Goal: Task Accomplishment & Management: Use online tool/utility

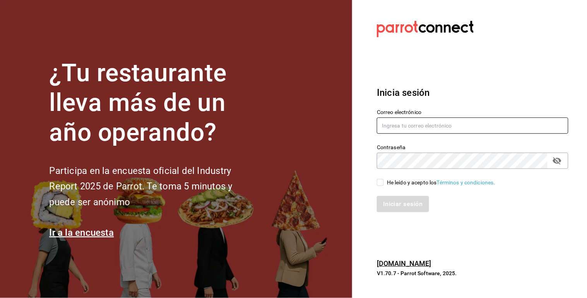
click at [442, 128] on input "text" at bounding box center [473, 126] width 192 height 16
type input "[EMAIL_ADDRESS][DOMAIN_NAME]"
click at [558, 160] on icon "passwordField" at bounding box center [557, 160] width 9 height 9
drag, startPoint x: 377, startPoint y: 181, endPoint x: 379, endPoint y: 186, distance: 4.9
click at [379, 186] on input "He leído y acepto los Términos y condiciones." at bounding box center [380, 182] width 7 height 7
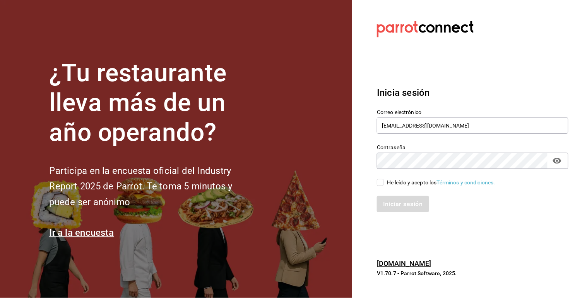
checkbox input "true"
click at [392, 208] on button "Iniciar sesión" at bounding box center [403, 204] width 53 height 16
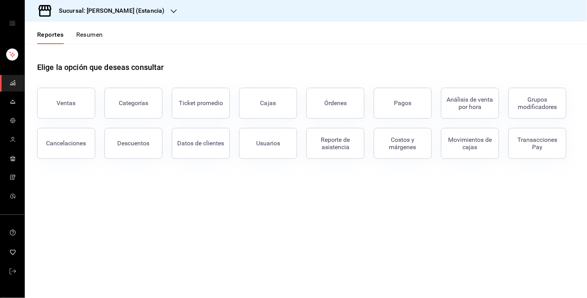
click at [341, 216] on main "Elige la opción que deseas consultar Ventas Categorías Ticket promedio Cajas Ór…" at bounding box center [306, 171] width 562 height 254
click at [19, 265] on link "mailbox folders" at bounding box center [12, 272] width 24 height 17
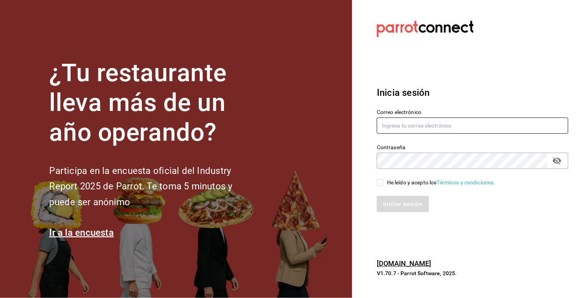
click at [415, 128] on input "text" at bounding box center [473, 126] width 192 height 16
type input "multiuser@sushiexpress.com"
click at [557, 164] on icon "passwordField" at bounding box center [557, 161] width 9 height 7
click at [385, 182] on span "He leído y acepto los Términos y condiciones." at bounding box center [439, 183] width 111 height 8
click at [384, 182] on input "He leído y acepto los Términos y condiciones." at bounding box center [380, 182] width 7 height 7
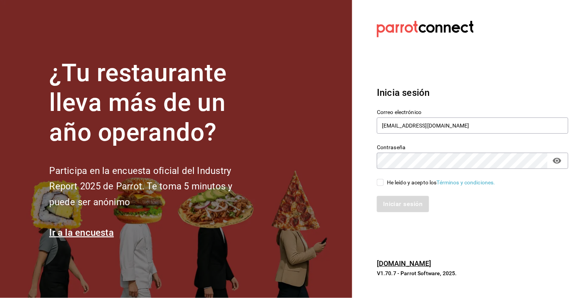
checkbox input "true"
click at [403, 206] on button "Iniciar sesión" at bounding box center [403, 204] width 53 height 16
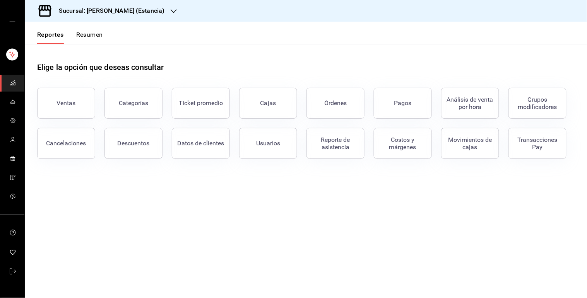
click at [150, 14] on div "Sucursal: [PERSON_NAME] (Estancia)" at bounding box center [105, 11] width 149 height 22
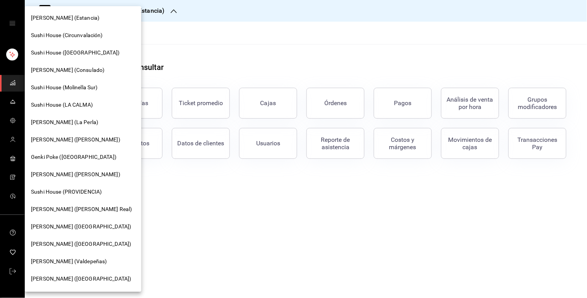
click at [105, 69] on div "[PERSON_NAME] (Consulado)" at bounding box center [83, 70] width 104 height 8
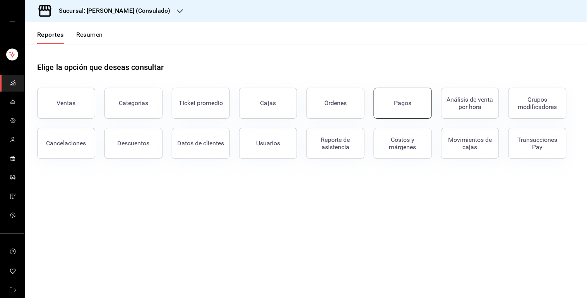
click at [405, 112] on button "Pagos" at bounding box center [403, 103] width 58 height 31
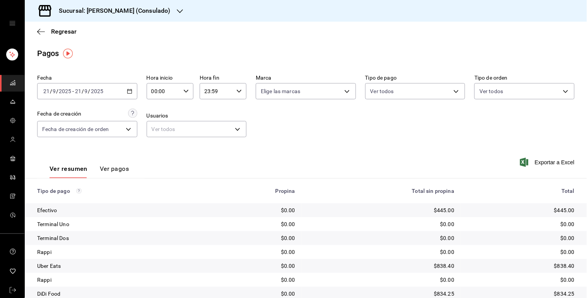
click at [132, 96] on div "[DATE] [DATE] - [DATE] [DATE]" at bounding box center [87, 91] width 100 height 16
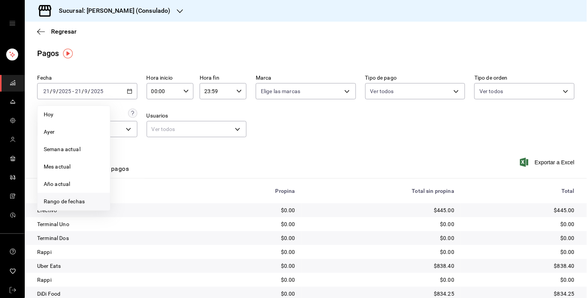
click at [90, 198] on span "Rango de fechas" at bounding box center [74, 202] width 60 height 8
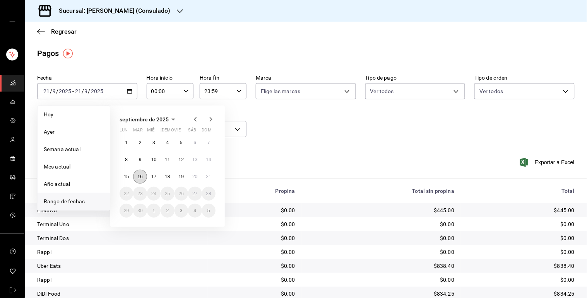
click at [138, 176] on abbr "16" at bounding box center [139, 176] width 5 height 5
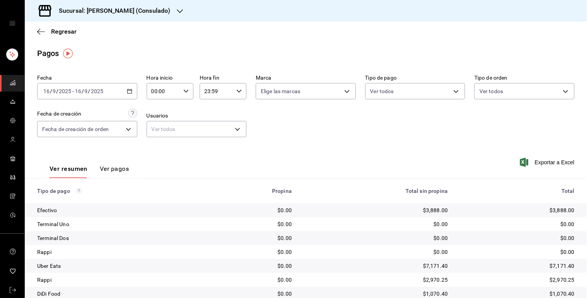
click at [134, 96] on div "2025-09-16 16 / 9 / 2025 - 2025-09-16 16 / 9 / 2025" at bounding box center [87, 91] width 100 height 16
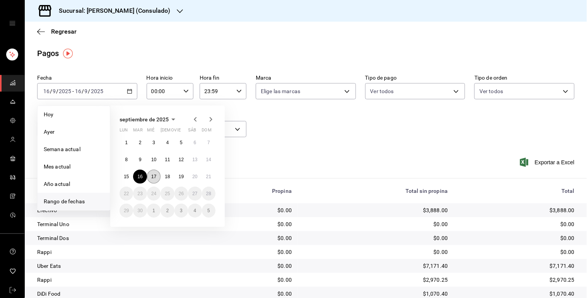
click at [152, 175] on abbr "17" at bounding box center [153, 176] width 5 height 5
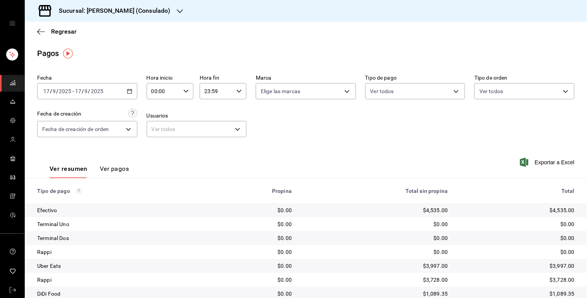
click at [132, 96] on div "2025-09-17 17 / 9 / 2025 - 2025-09-17 17 / 9 / 2025" at bounding box center [87, 91] width 100 height 16
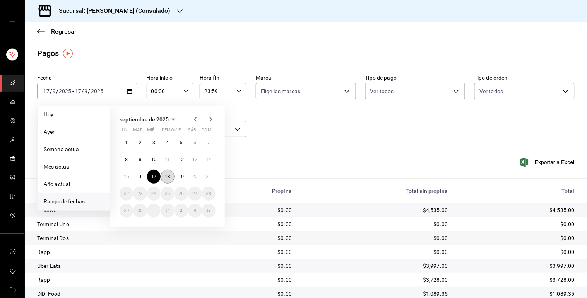
click at [166, 175] on abbr "18" at bounding box center [167, 176] width 5 height 5
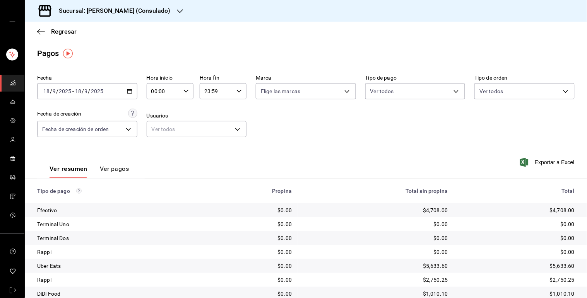
click at [127, 92] on icon "button" at bounding box center [129, 91] width 5 height 5
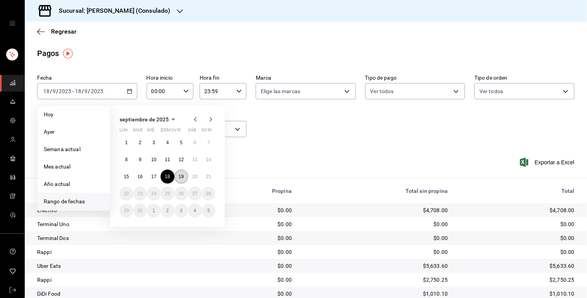
click at [179, 180] on button "19" at bounding box center [182, 177] width 14 height 14
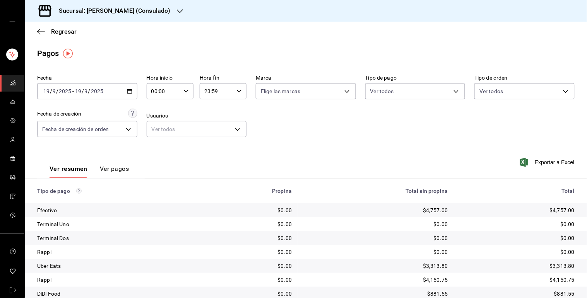
click at [128, 95] on div "2025-09-19 19 / 9 / 2025 - 2025-09-19 19 / 9 / 2025" at bounding box center [87, 91] width 100 height 16
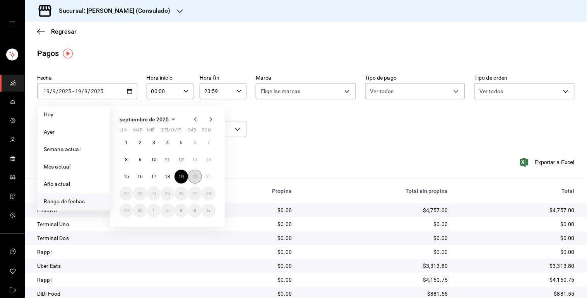
click at [188, 175] on button "20" at bounding box center [195, 177] width 14 height 14
click at [188, 175] on div "Ver resumen Ver pagos Exportar a Excel" at bounding box center [306, 167] width 562 height 41
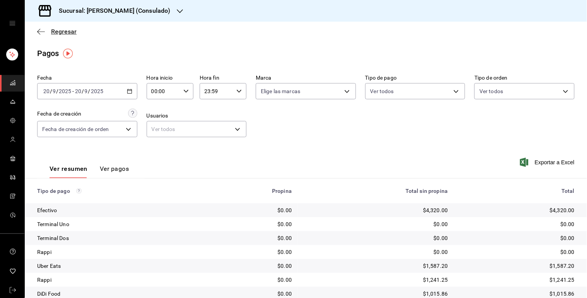
click at [62, 30] on span "Regresar" at bounding box center [64, 31] width 26 height 7
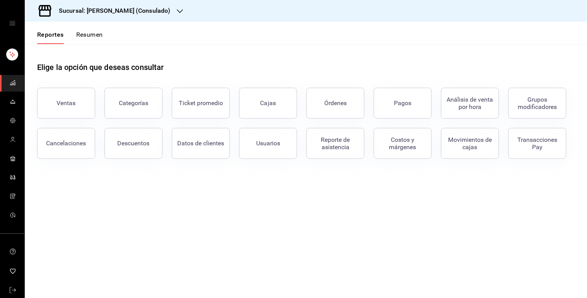
click at [91, 39] on button "Resumen" at bounding box center [89, 37] width 27 height 13
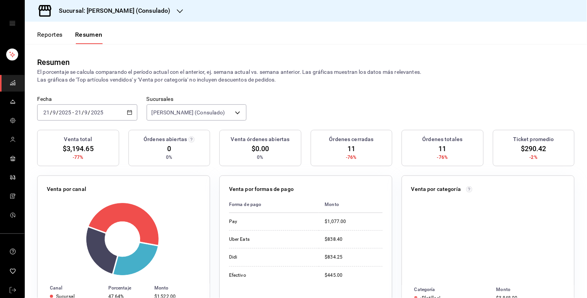
click at [130, 113] on icon "button" at bounding box center [129, 112] width 5 height 5
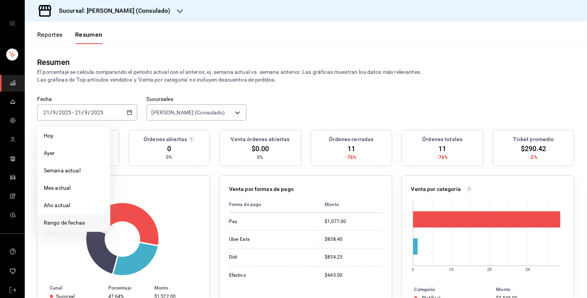
click at [78, 225] on span "Rango de fechas" at bounding box center [74, 223] width 60 height 8
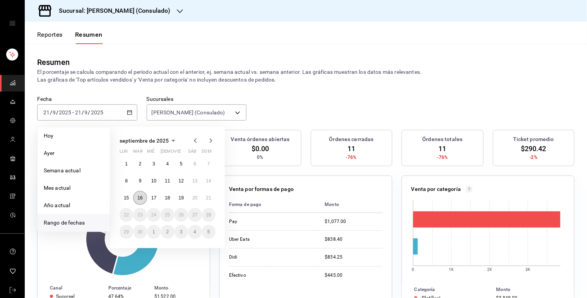
click at [142, 196] on button "16" at bounding box center [140, 198] width 14 height 14
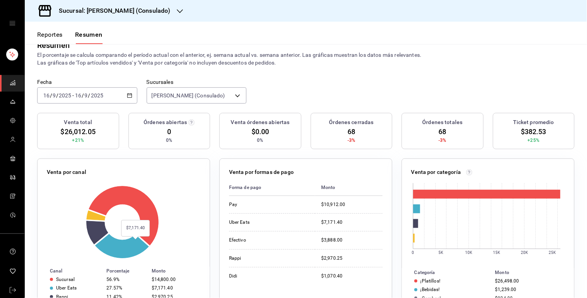
scroll to position [15, 0]
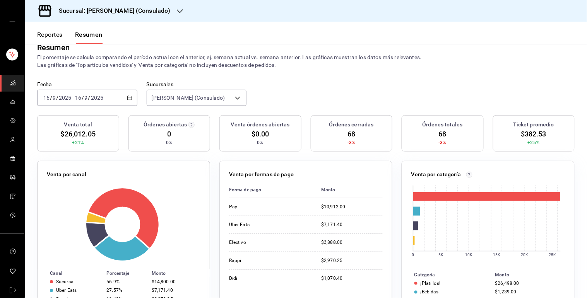
click at [129, 98] on icon "button" at bounding box center [129, 97] width 5 height 5
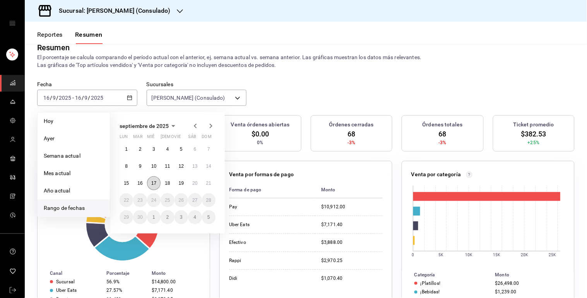
click at [159, 186] on button "17" at bounding box center [154, 183] width 14 height 14
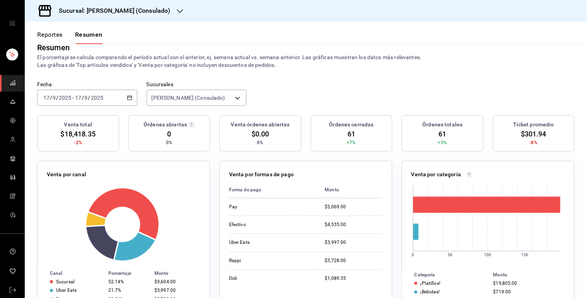
scroll to position [0, 0]
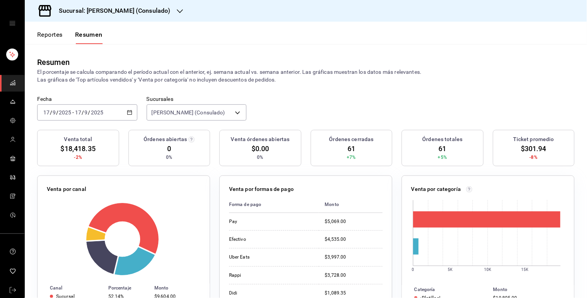
click at [132, 114] on div "2025-09-17 17 / 9 / 2025 - 2025-09-17 17 / 9 / 2025" at bounding box center [87, 112] width 100 height 16
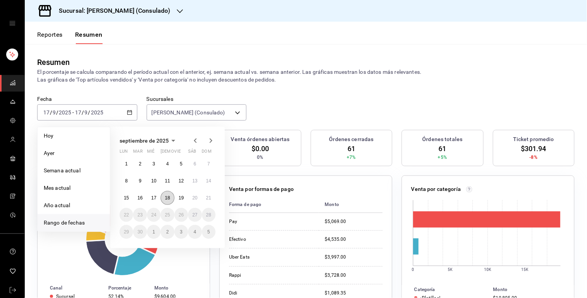
click at [170, 196] on abbr "18" at bounding box center [167, 197] width 5 height 5
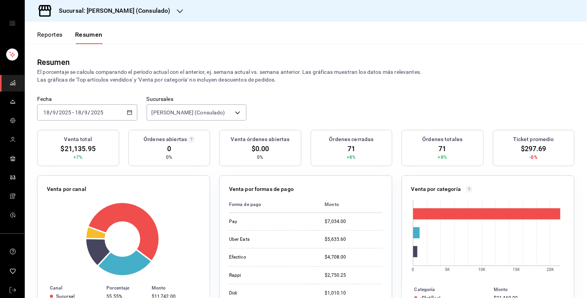
click at [130, 107] on div "2025-09-18 18 / 9 / 2025 - 2025-09-18 18 / 9 / 2025" at bounding box center [87, 112] width 100 height 16
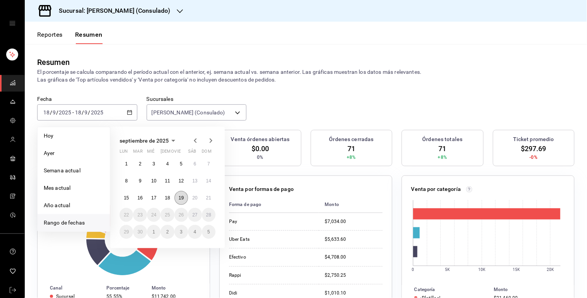
click at [180, 204] on button "19" at bounding box center [182, 198] width 14 height 14
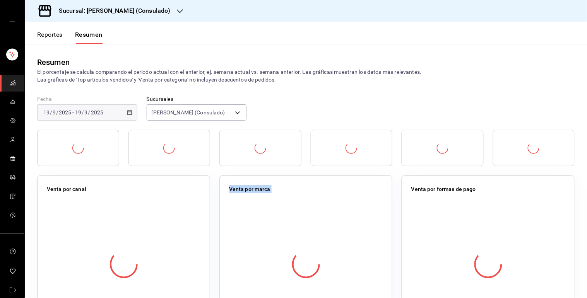
click at [180, 204] on div at bounding box center [124, 265] width 154 height 136
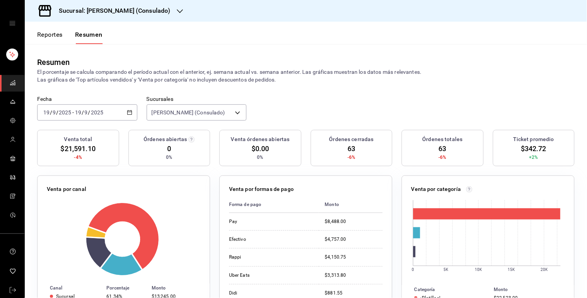
click at [127, 107] on div "2025-09-19 19 / 9 / 2025 - 2025-09-19 19 / 9 / 2025" at bounding box center [87, 112] width 100 height 16
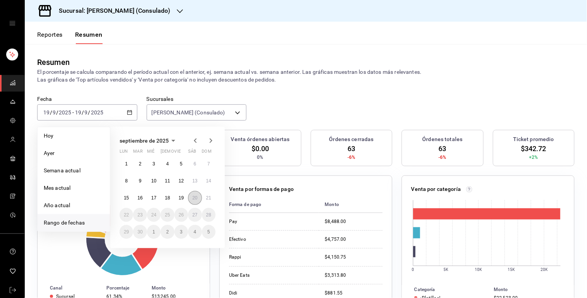
click at [196, 198] on abbr "20" at bounding box center [194, 197] width 5 height 5
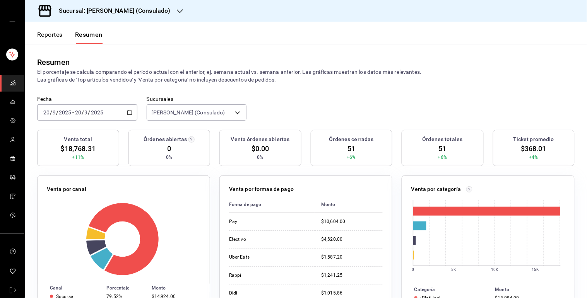
click at [46, 33] on button "Reportes" at bounding box center [50, 37] width 26 height 13
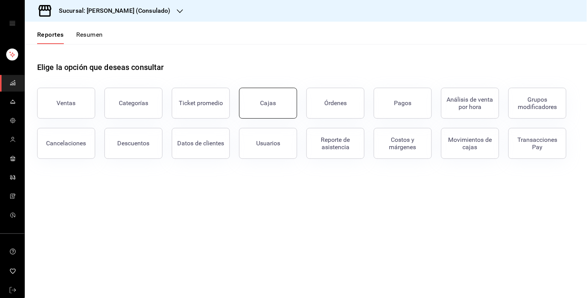
click at [269, 104] on div "Cajas" at bounding box center [268, 103] width 16 height 9
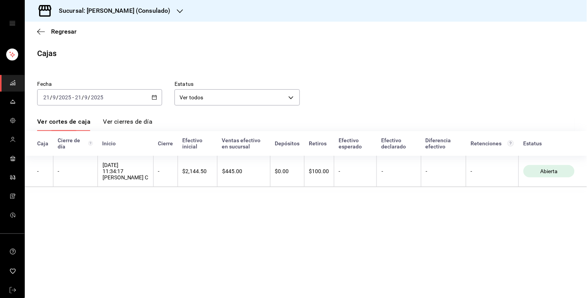
click at [153, 99] on icon "button" at bounding box center [154, 97] width 5 height 5
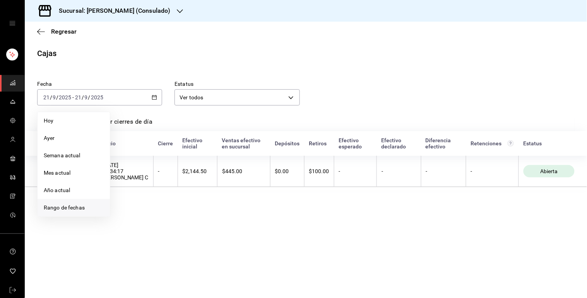
click at [68, 214] on li "Rango de fechas" at bounding box center [74, 207] width 72 height 17
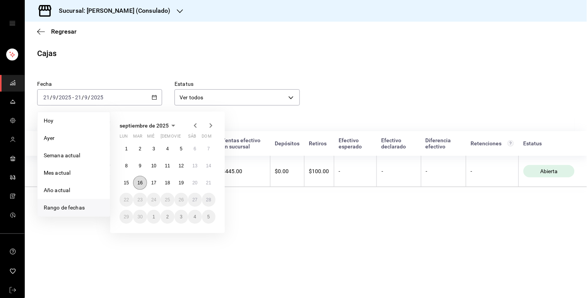
click at [142, 179] on button "16" at bounding box center [140, 183] width 14 height 14
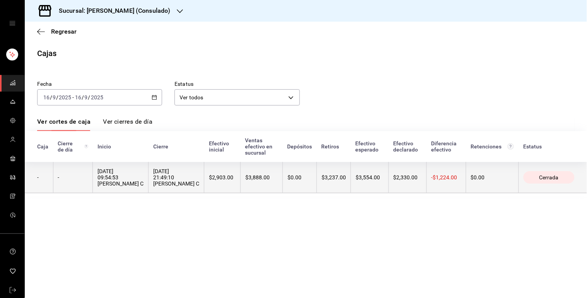
click at [164, 176] on div "16/09/2025 21:49:10 Cajero C" at bounding box center [176, 177] width 46 height 19
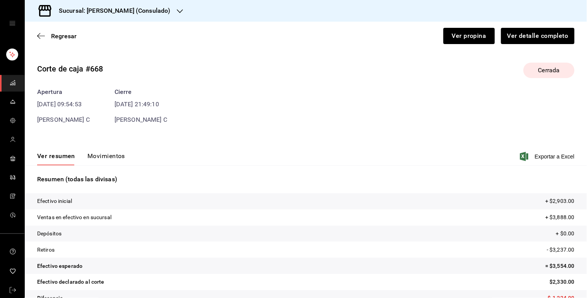
scroll to position [17, 0]
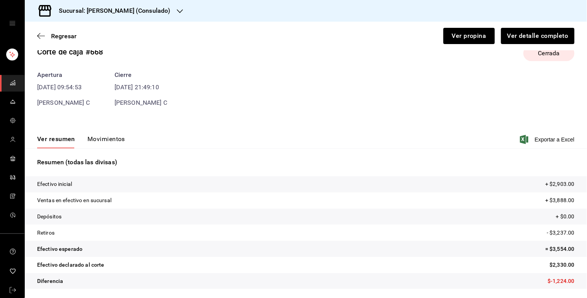
click at [116, 134] on div "Ver resumen Movimientos Exportar a Excel" at bounding box center [306, 137] width 562 height 22
click at [114, 138] on button "Movimientos" at bounding box center [106, 141] width 38 height 13
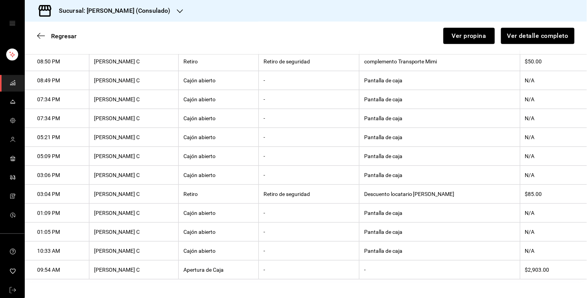
scroll to position [246, 0]
click at [384, 191] on th "Descuento locatario Andrea Farmacia" at bounding box center [440, 194] width 161 height 19
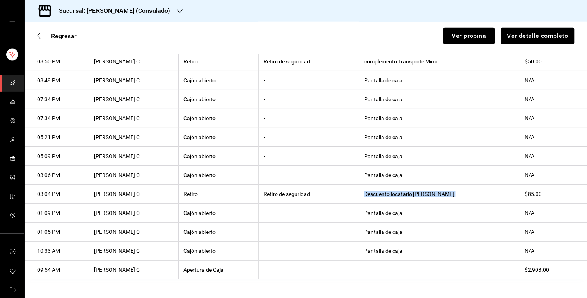
copy th "Descuento locatario Andrea Farmacia"
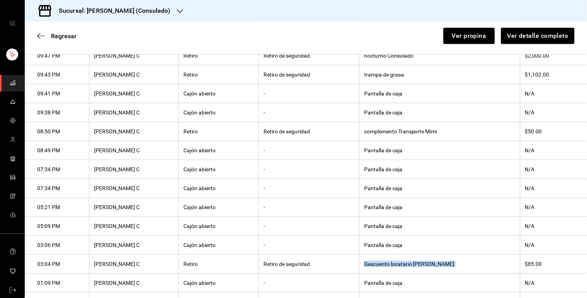
scroll to position [161, 0]
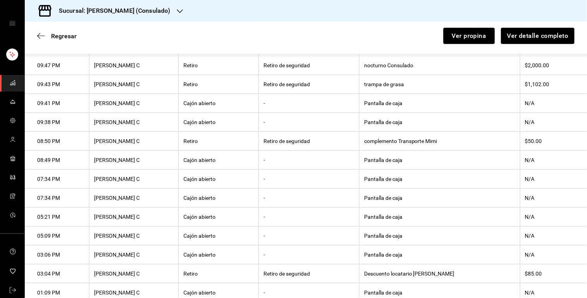
click at [382, 140] on th "complemento Transporte Mimi" at bounding box center [440, 141] width 161 height 19
copy th "complemento Transporte Mimi"
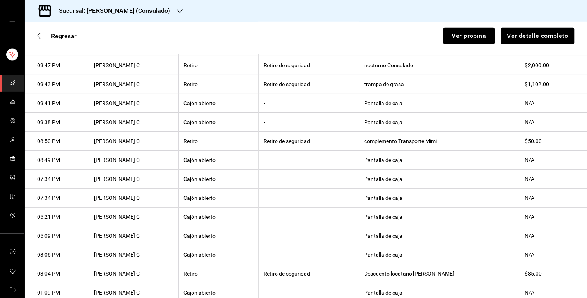
click at [360, 84] on th "trampa de grasa" at bounding box center [440, 84] width 161 height 19
copy th "trampa de grasa"
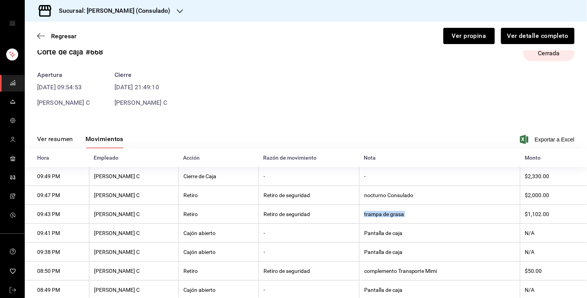
scroll to position [2, 0]
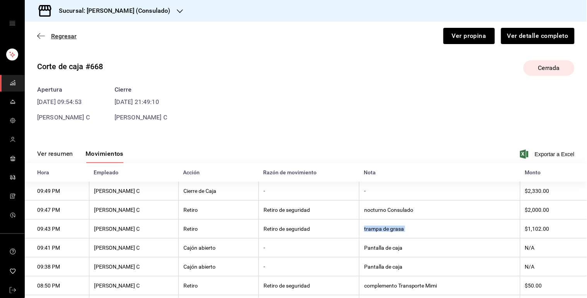
click at [53, 36] on span "Regresar" at bounding box center [64, 36] width 26 height 7
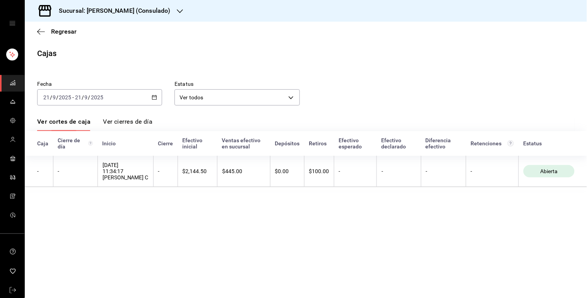
click at [152, 98] on \(Stroke\) "button" at bounding box center [154, 98] width 5 height 4
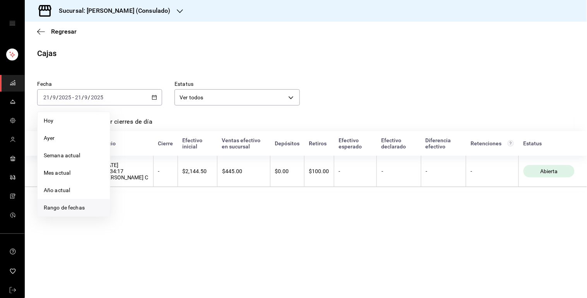
click at [88, 206] on span "Rango de fechas" at bounding box center [74, 208] width 60 height 8
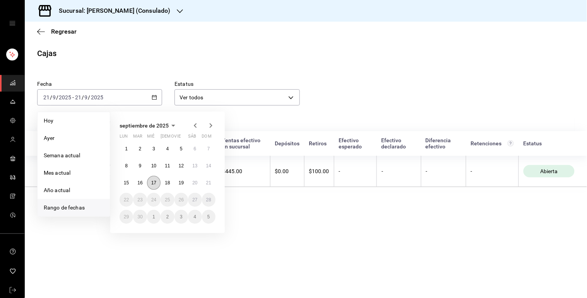
click at [155, 183] on abbr "17" at bounding box center [153, 182] width 5 height 5
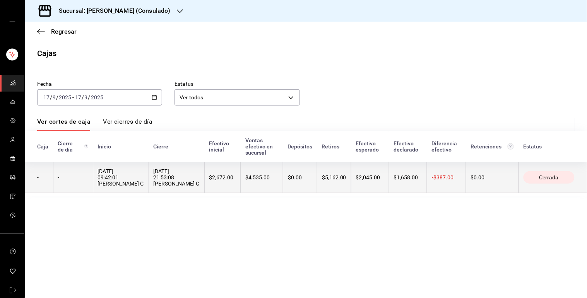
click at [245, 176] on div "$4,535.00" at bounding box center [261, 178] width 33 height 6
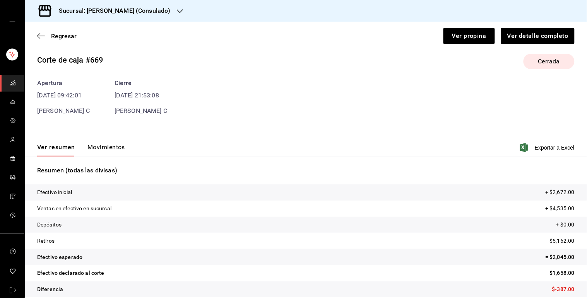
scroll to position [17, 0]
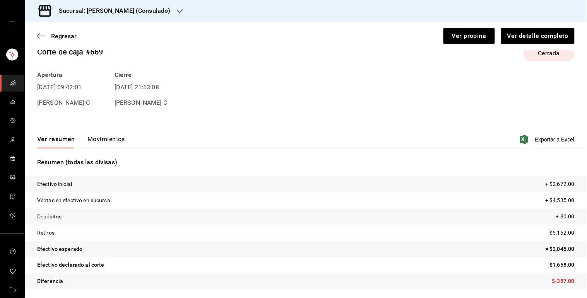
click at [103, 139] on button "Movimientos" at bounding box center [106, 141] width 38 height 13
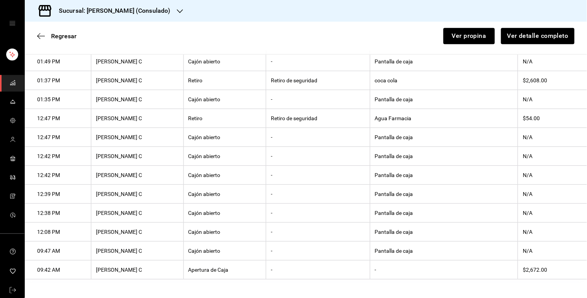
scroll to position [477, 0]
click at [404, 117] on th "Agua Farmacia" at bounding box center [444, 118] width 148 height 19
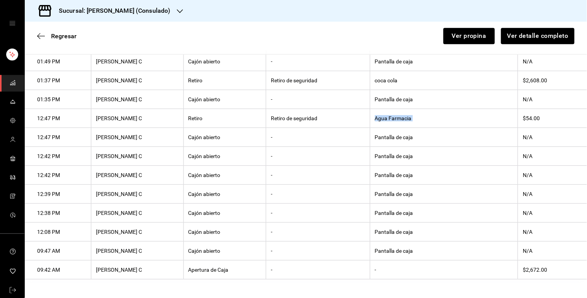
copy th "Agua Farmacia"
click at [405, 73] on th "coca cola" at bounding box center [444, 80] width 148 height 19
copy th "coca cola"
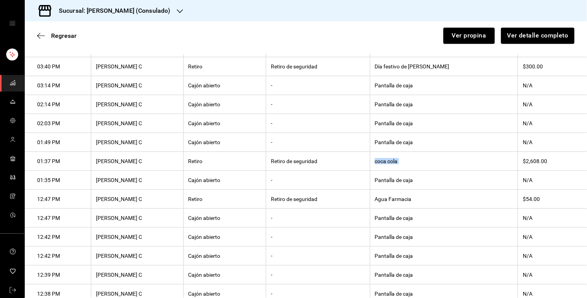
scroll to position [356, 0]
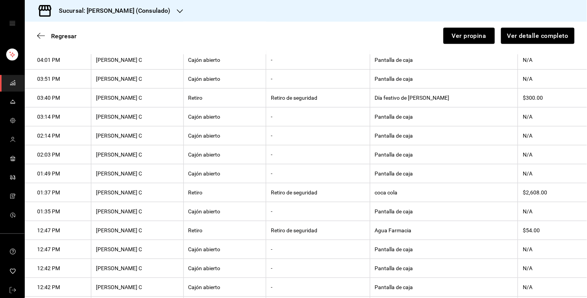
click at [412, 103] on th "Día festivo de Nicolás" at bounding box center [444, 98] width 148 height 19
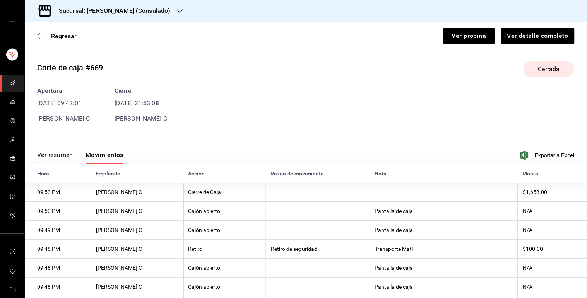
scroll to position [0, 0]
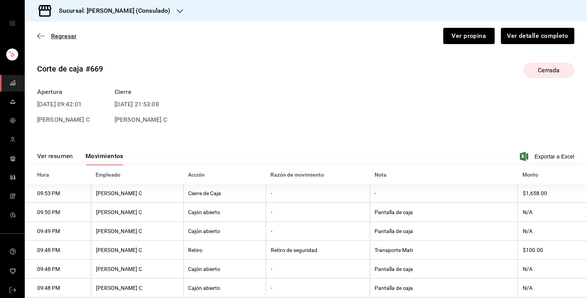
click at [69, 36] on span "Regresar" at bounding box center [64, 36] width 26 height 7
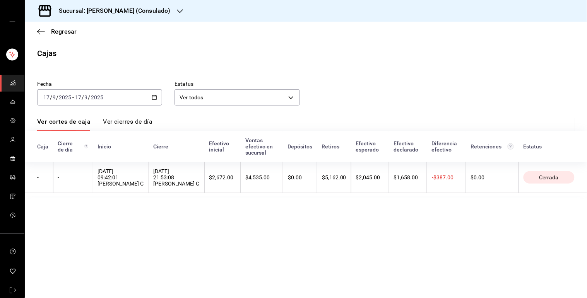
click at [155, 99] on icon "button" at bounding box center [154, 97] width 5 height 5
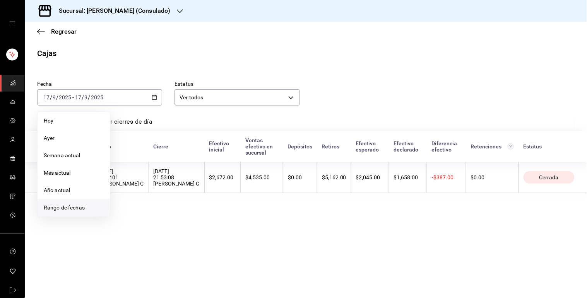
click at [86, 203] on li "Rango de fechas" at bounding box center [74, 207] width 72 height 17
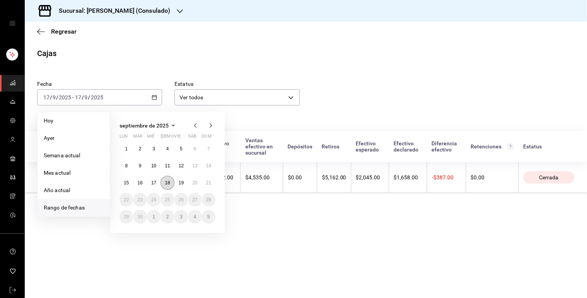
click at [165, 184] on abbr "18" at bounding box center [167, 182] width 5 height 5
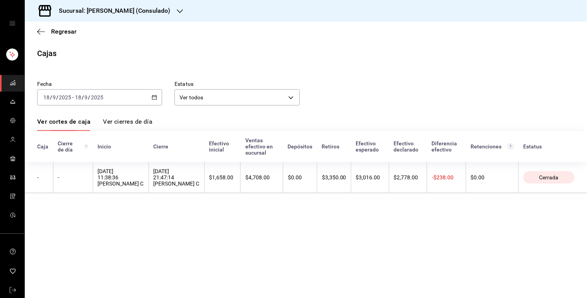
click at [165, 184] on th "18/09/2025 21:47:14 Cajero C" at bounding box center [177, 177] width 56 height 31
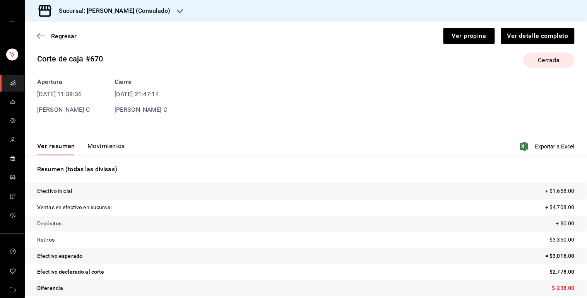
scroll to position [17, 0]
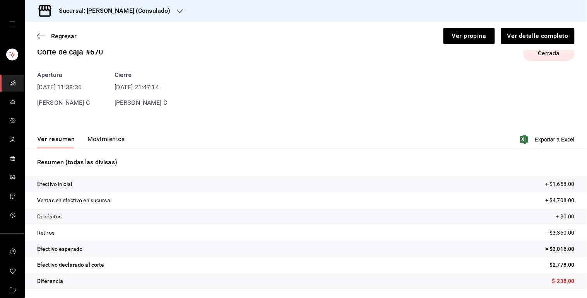
click at [110, 144] on button "Movimientos" at bounding box center [106, 141] width 38 height 13
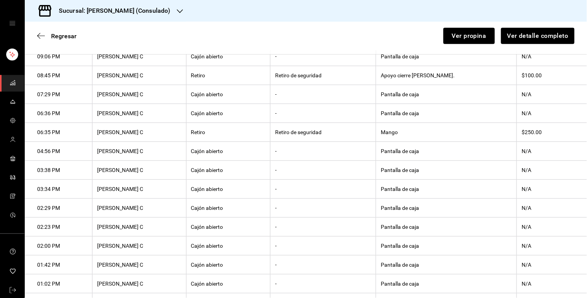
scroll to position [187, 0]
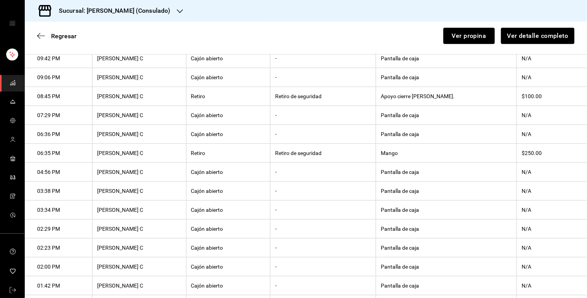
click at [397, 154] on th "Mango" at bounding box center [446, 153] width 141 height 19
copy th "Mango"
click at [409, 98] on th "Apoyo cierre Mimi." at bounding box center [446, 96] width 141 height 19
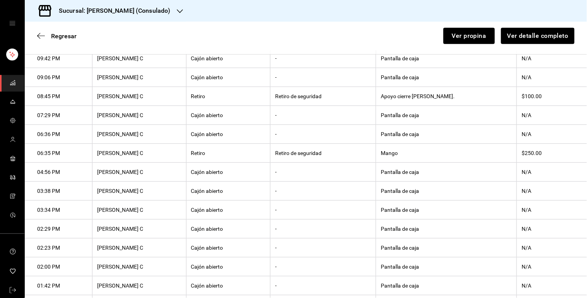
click at [409, 98] on th "Apoyo cierre Mimi." at bounding box center [446, 96] width 141 height 19
copy th "Apoyo cierre Mimi."
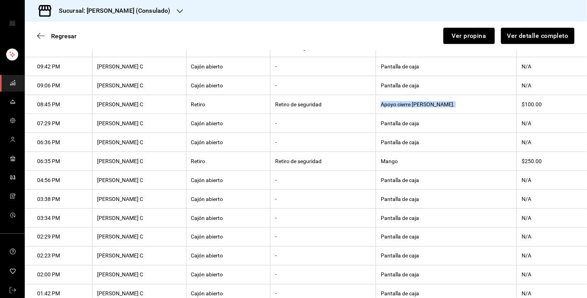
scroll to position [83, 0]
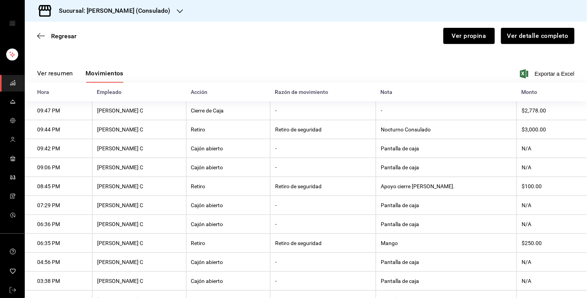
click at [373, 182] on th "Retiro de seguridad" at bounding box center [324, 186] width 106 height 19
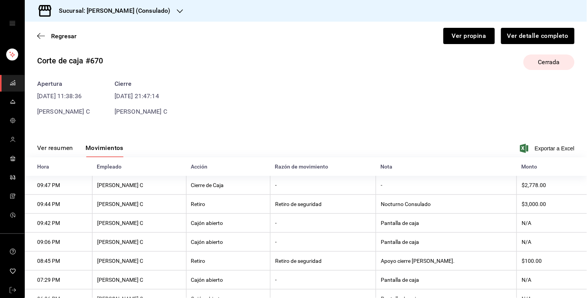
scroll to position [0, 0]
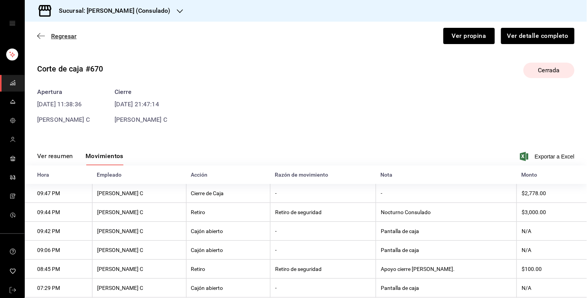
click at [64, 37] on span "Regresar" at bounding box center [64, 36] width 26 height 7
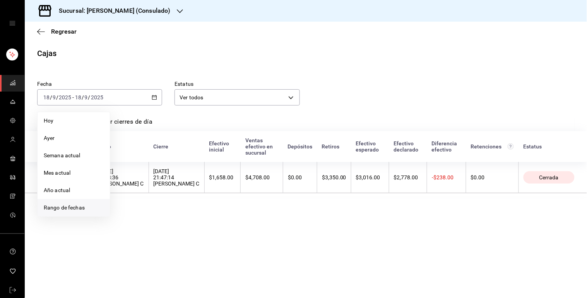
click at [79, 204] on span "Rango de fechas" at bounding box center [74, 208] width 60 height 8
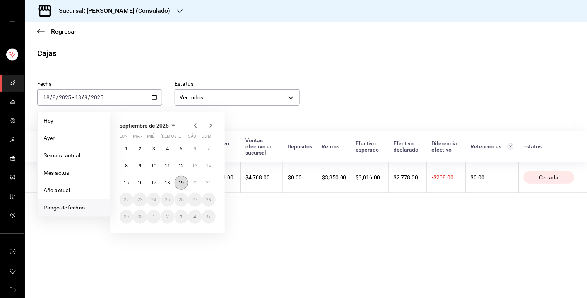
click at [181, 185] on abbr "19" at bounding box center [181, 182] width 5 height 5
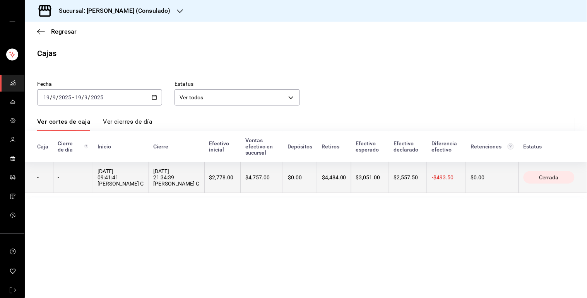
click at [252, 163] on th "$4,757.00" at bounding box center [262, 177] width 43 height 31
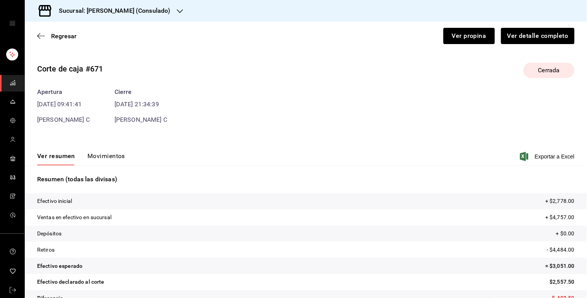
scroll to position [17, 0]
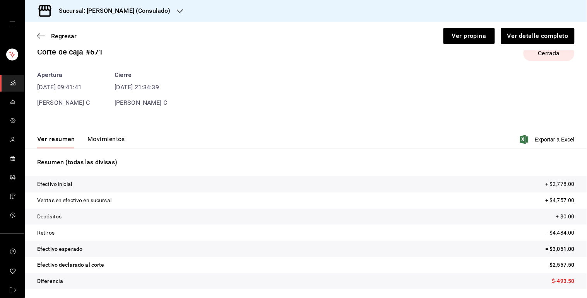
click at [113, 140] on button "Movimientos" at bounding box center [106, 141] width 38 height 13
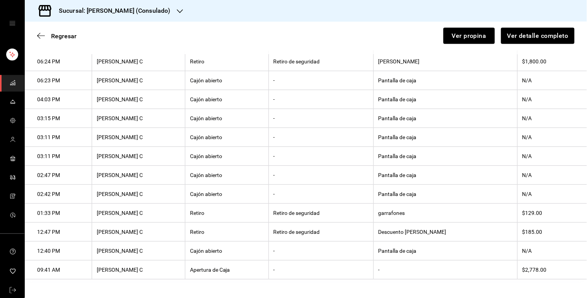
scroll to position [361, 0]
click at [421, 230] on th "Descuento Jorge" at bounding box center [445, 232] width 144 height 19
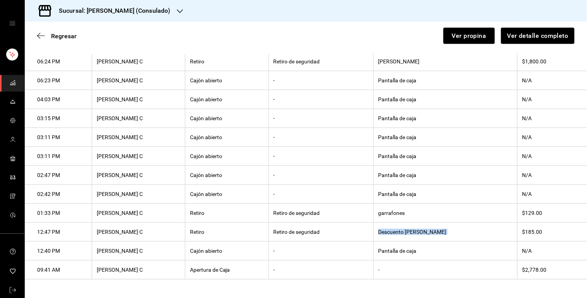
copy th "Descuento Jorge"
click at [407, 211] on th "garrafones" at bounding box center [445, 213] width 144 height 19
copy th "garrafones"
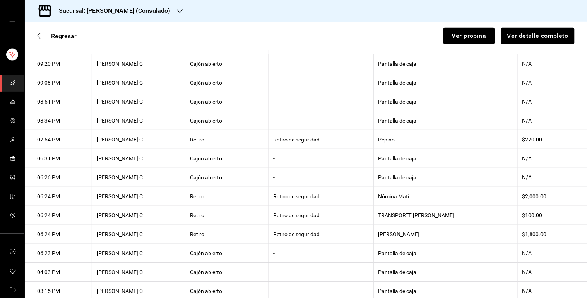
scroll to position [181, 0]
click at [402, 139] on th "Pepino" at bounding box center [445, 140] width 144 height 19
copy th "Pepino"
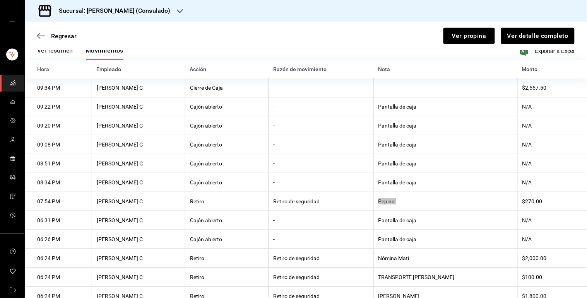
scroll to position [105, 0]
click at [57, 36] on span "Regresar" at bounding box center [64, 36] width 26 height 7
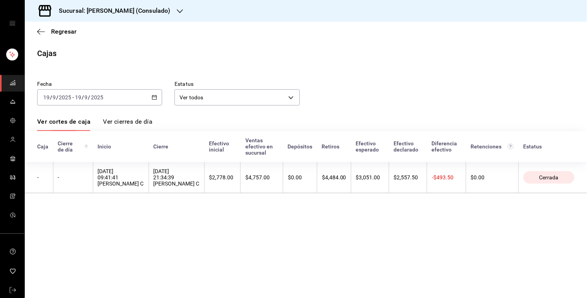
click at [154, 94] on div "2025-09-19 19 / 9 / 2025 - 2025-09-19 19 / 9 / 2025" at bounding box center [99, 97] width 125 height 16
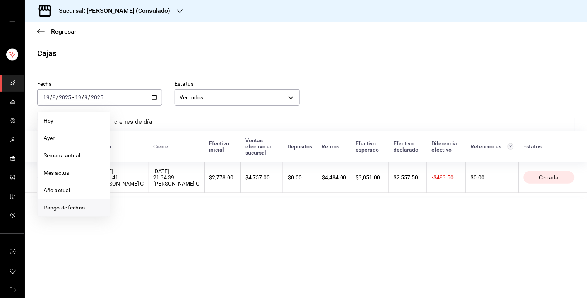
click at [103, 206] on span "Rango de fechas" at bounding box center [74, 208] width 60 height 8
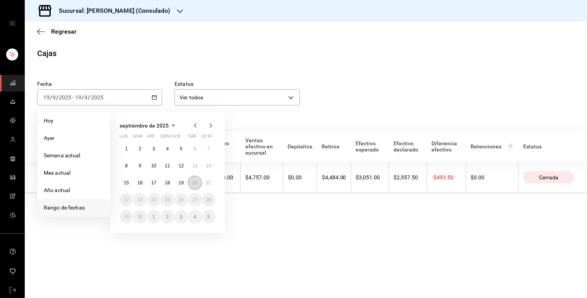
click at [194, 180] on button "20" at bounding box center [195, 183] width 14 height 14
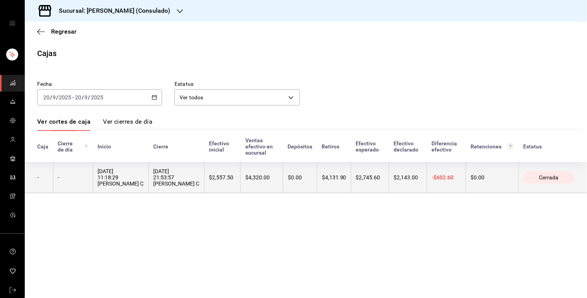
click at [245, 175] on div "$4,320.00" at bounding box center [261, 178] width 33 height 6
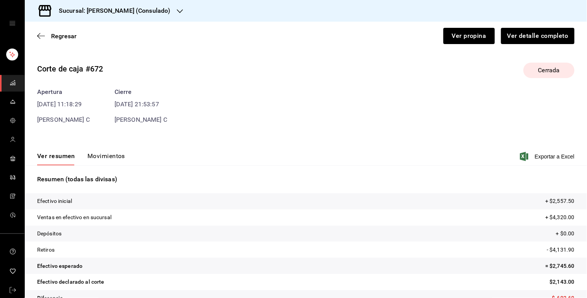
click at [103, 156] on button "Movimientos" at bounding box center [106, 158] width 38 height 13
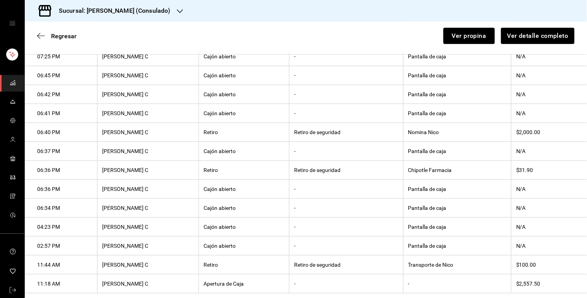
scroll to position [226, 0]
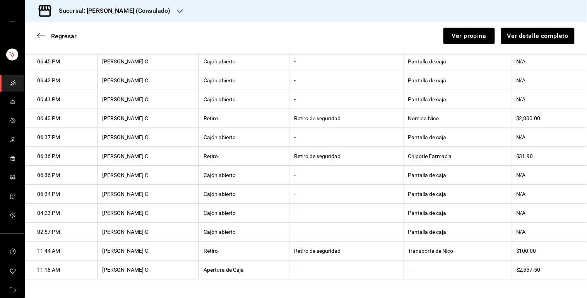
click at [423, 245] on th "Transporte de Nico" at bounding box center [457, 251] width 108 height 19
click at [410, 151] on th "Chipotle Farmacia" at bounding box center [457, 156] width 108 height 19
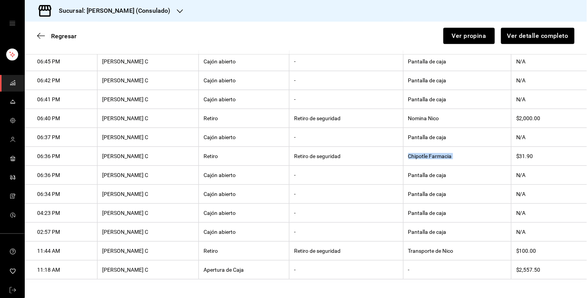
click at [410, 151] on th "Chipotle Farmacia" at bounding box center [457, 156] width 108 height 19
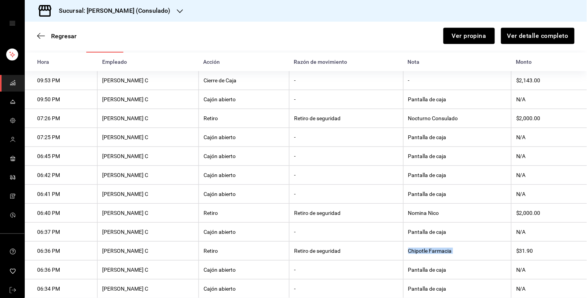
scroll to position [79, 0]
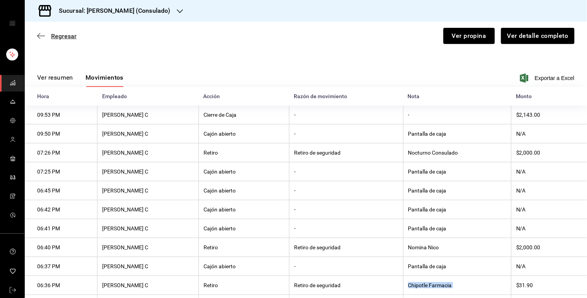
click at [58, 33] on span "Regresar" at bounding box center [64, 36] width 26 height 7
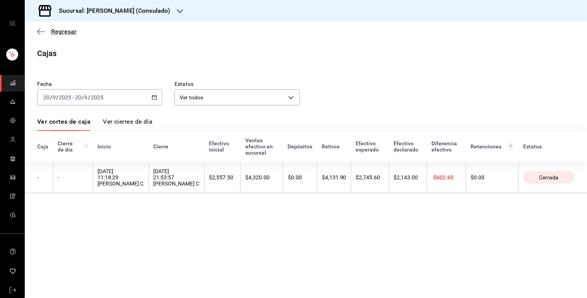
click at [60, 29] on span "Regresar" at bounding box center [64, 31] width 26 height 7
